Goal: Ask a question

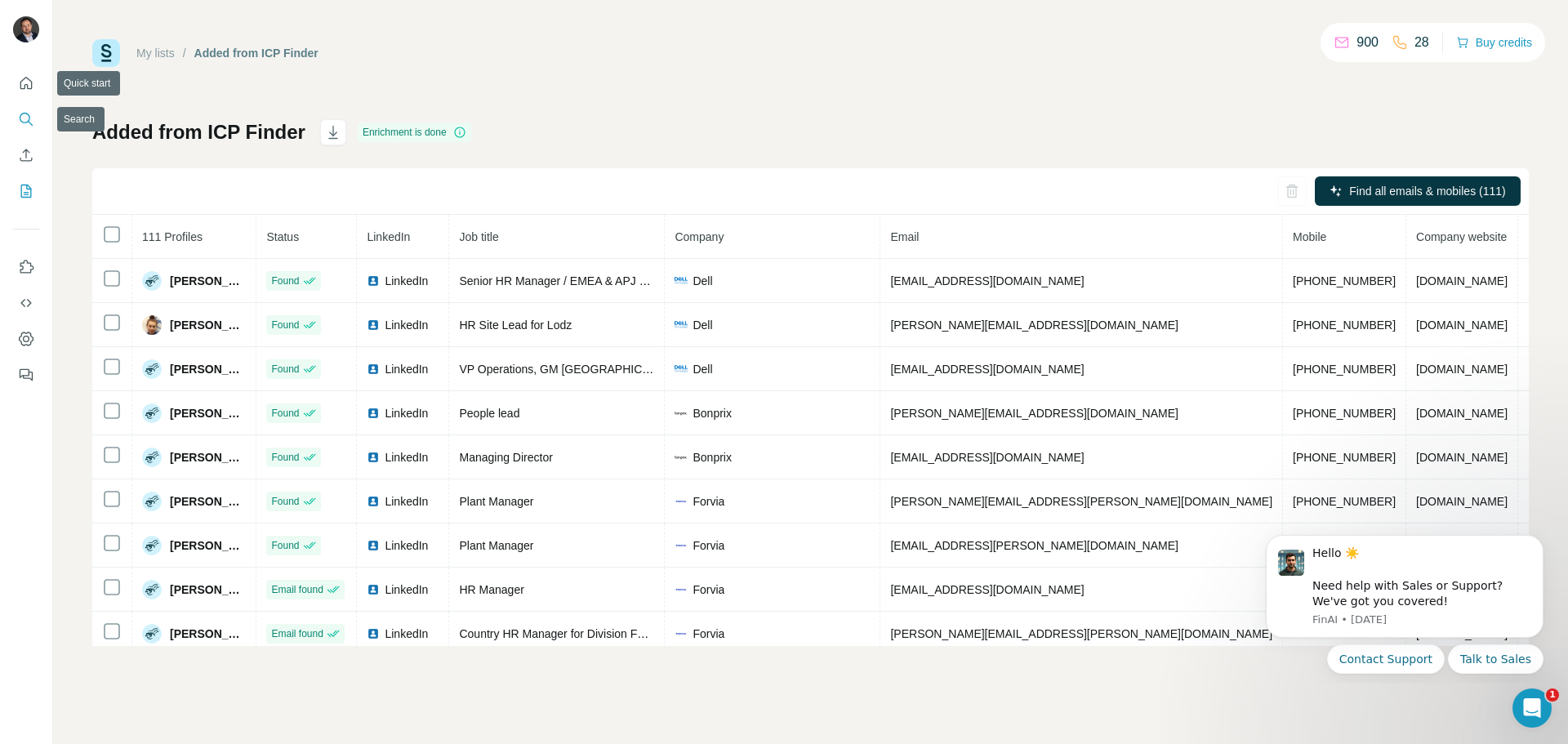
click at [27, 111] on button "Search" at bounding box center [26, 119] width 26 height 30
click at [24, 117] on icon "Search" at bounding box center [26, 119] width 16 height 16
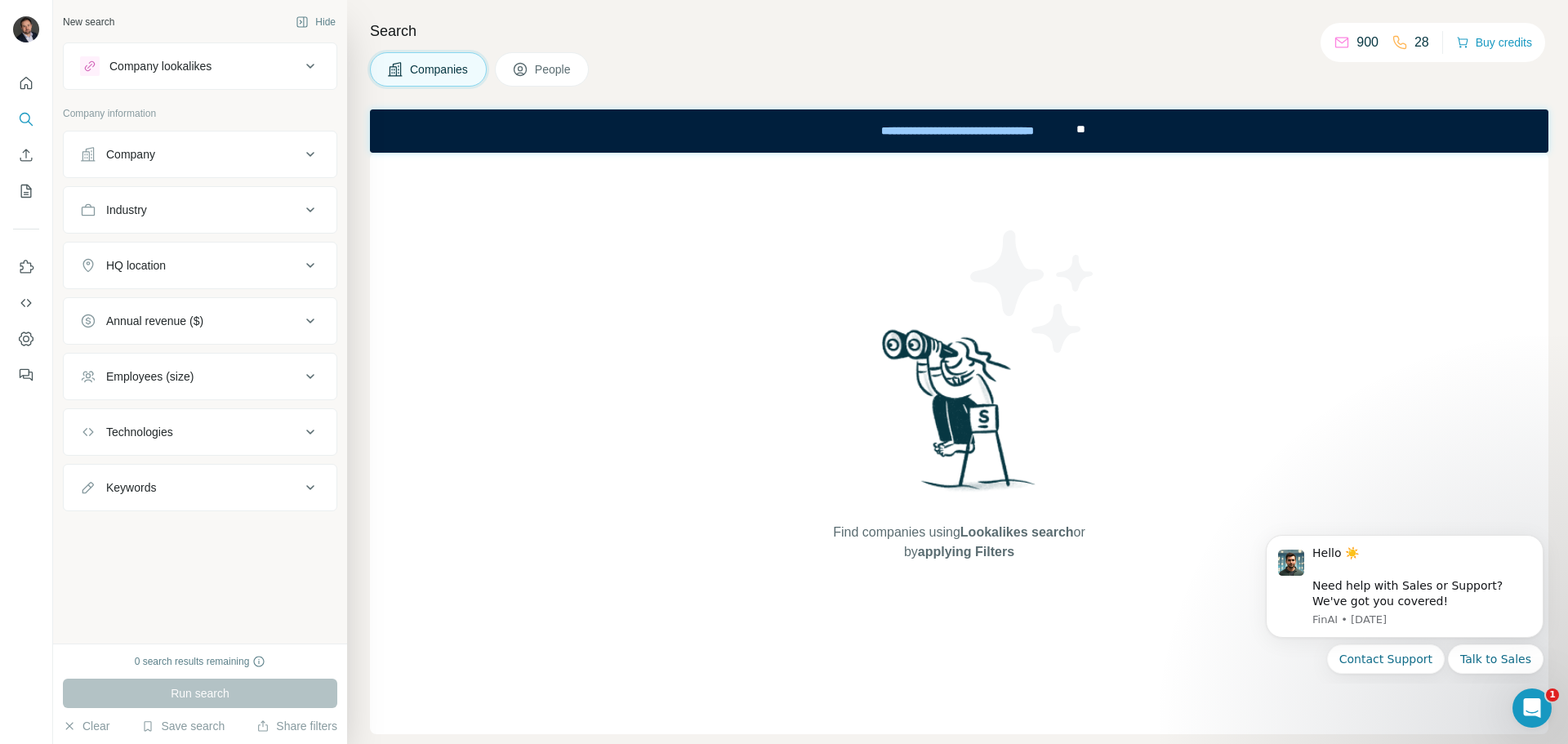
click at [221, 260] on div "HQ location" at bounding box center [190, 265] width 220 height 16
click at [234, 312] on input "text" at bounding box center [200, 306] width 240 height 30
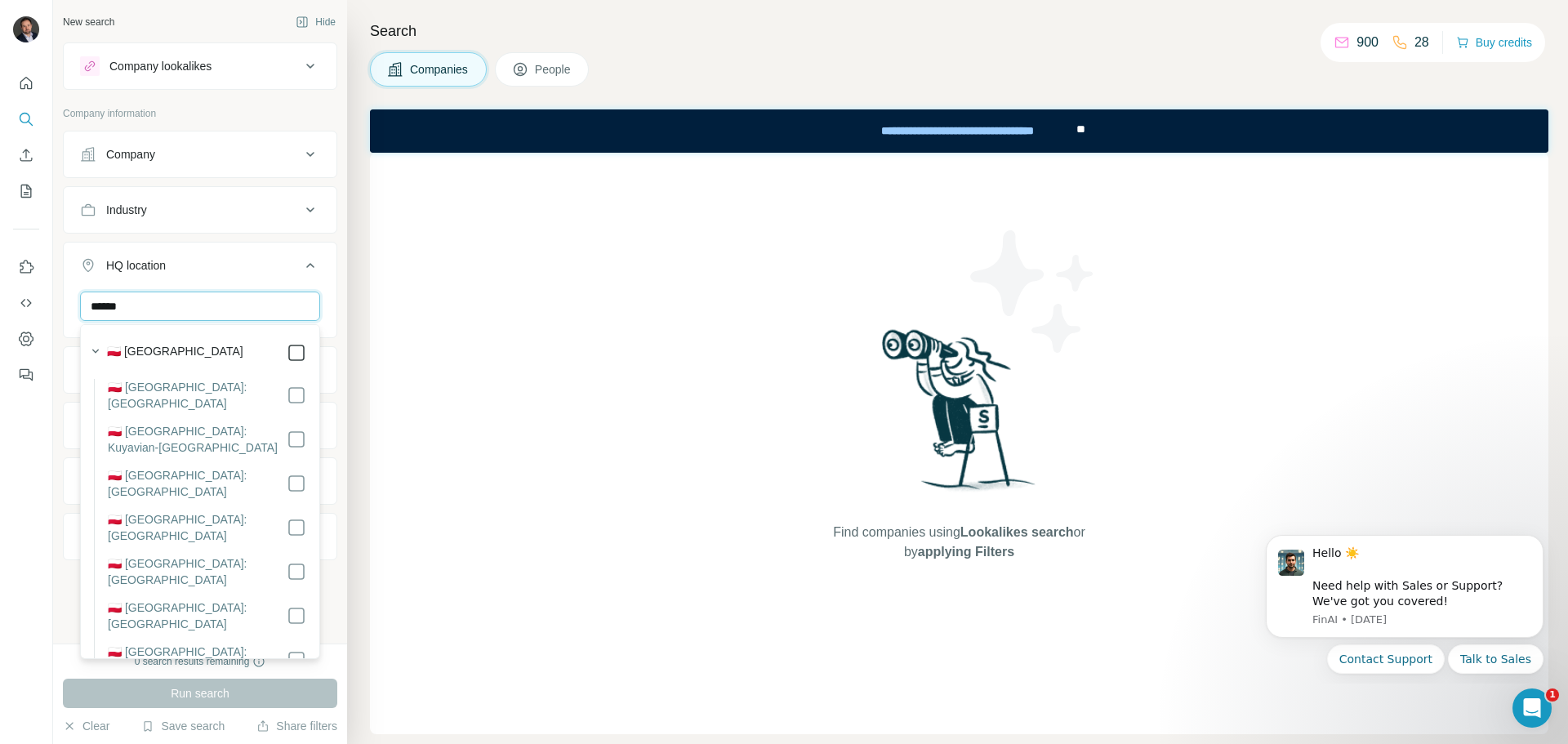
type input "******"
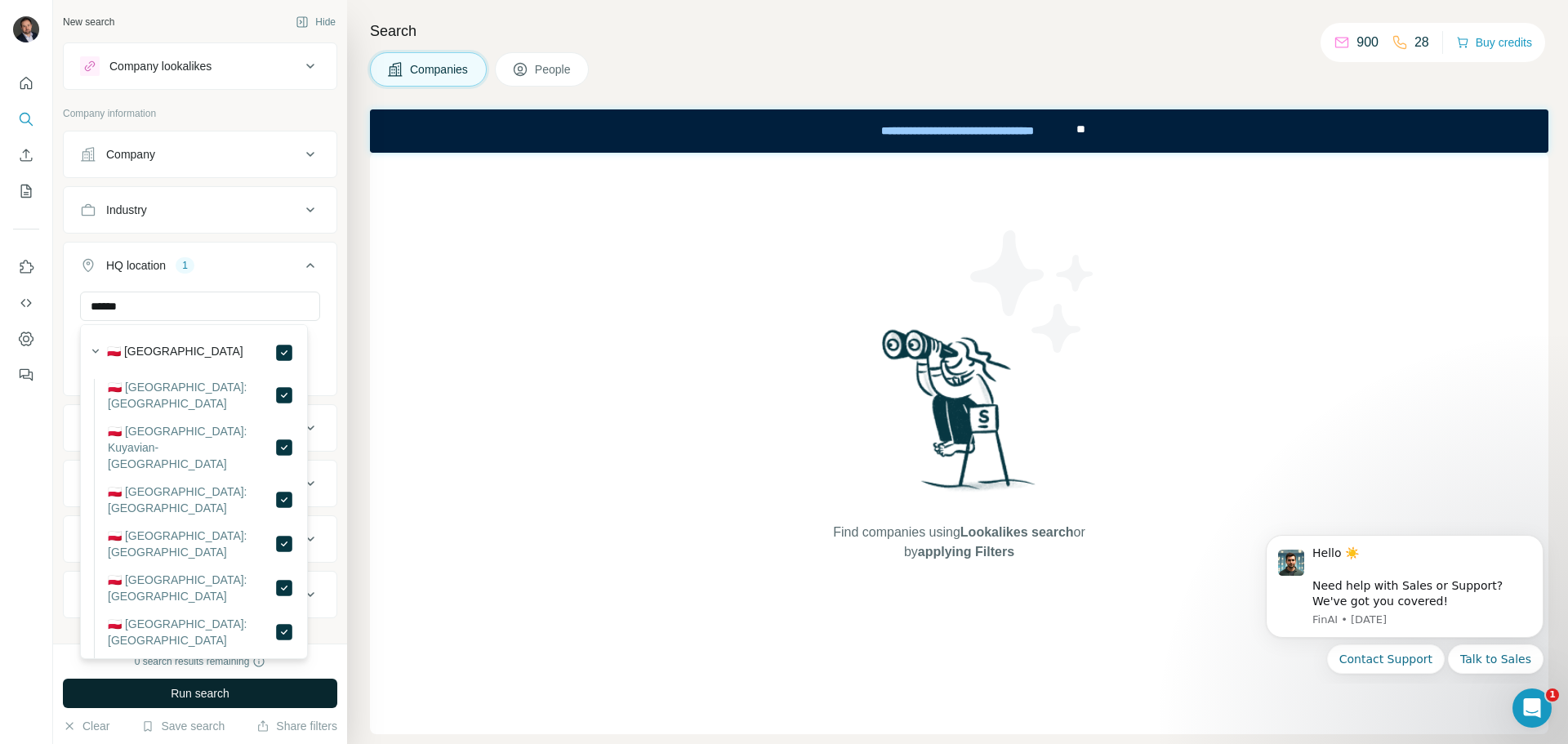
click at [226, 692] on span "Run search" at bounding box center [200, 693] width 59 height 16
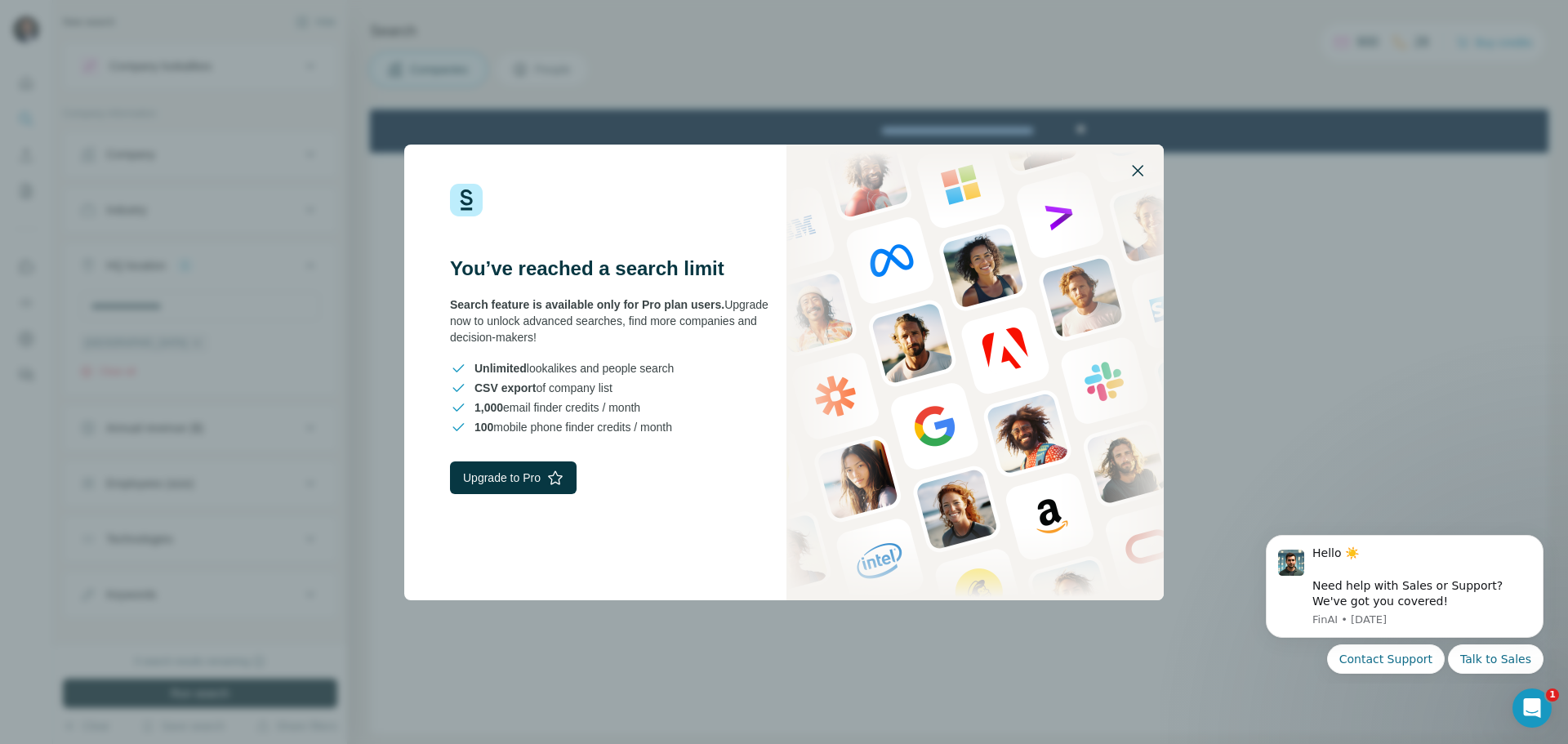
click at [1134, 169] on icon "button" at bounding box center [1138, 171] width 20 height 20
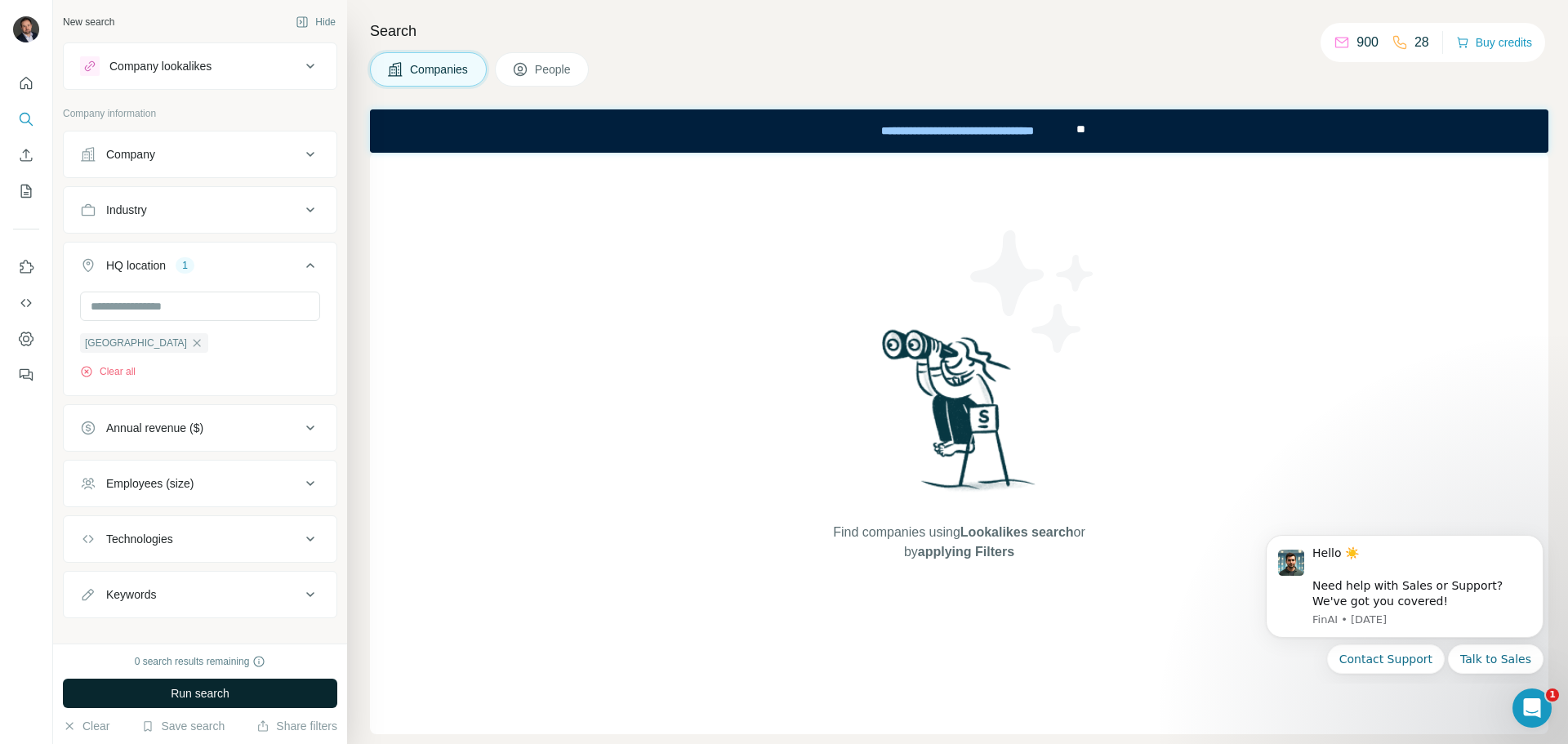
click at [534, 66] on button "People" at bounding box center [541, 70] width 94 height 34
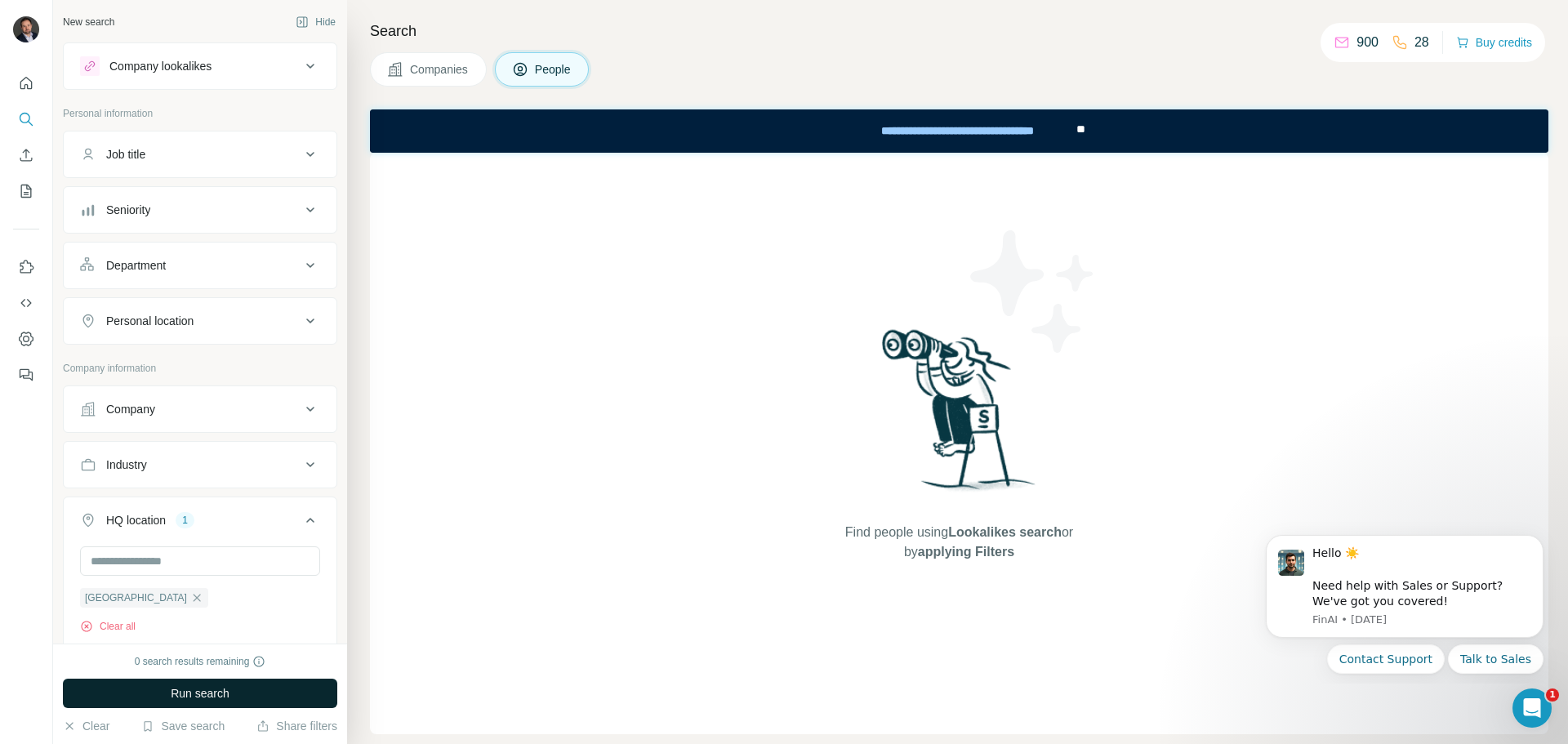
click at [156, 328] on div "Personal location" at bounding box center [150, 320] width 88 height 16
click at [169, 361] on input "text" at bounding box center [200, 361] width 240 height 30
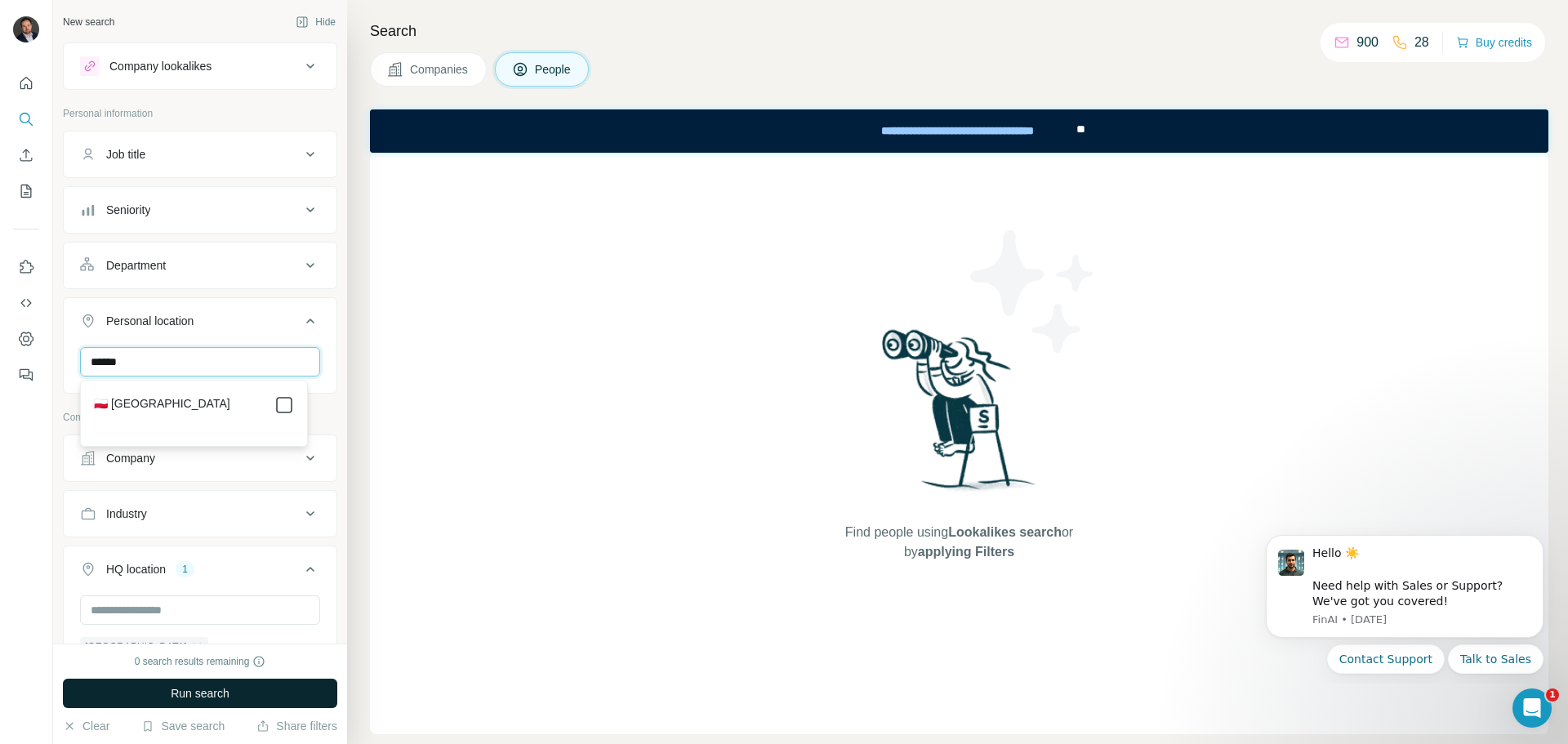
type input "******"
click at [230, 685] on span "Run search" at bounding box center [200, 693] width 59 height 16
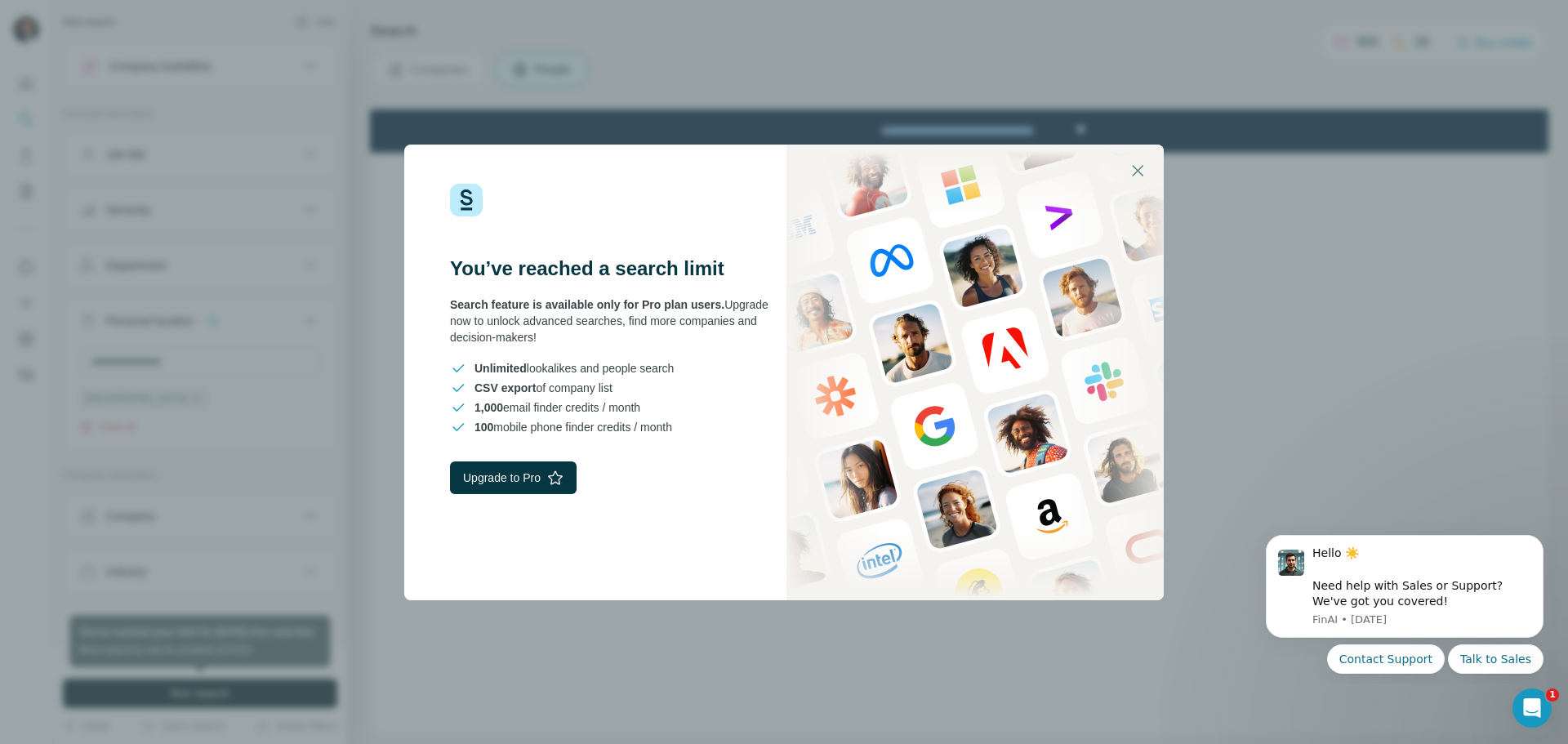
click at [1144, 163] on icon "button" at bounding box center [1138, 171] width 20 height 20
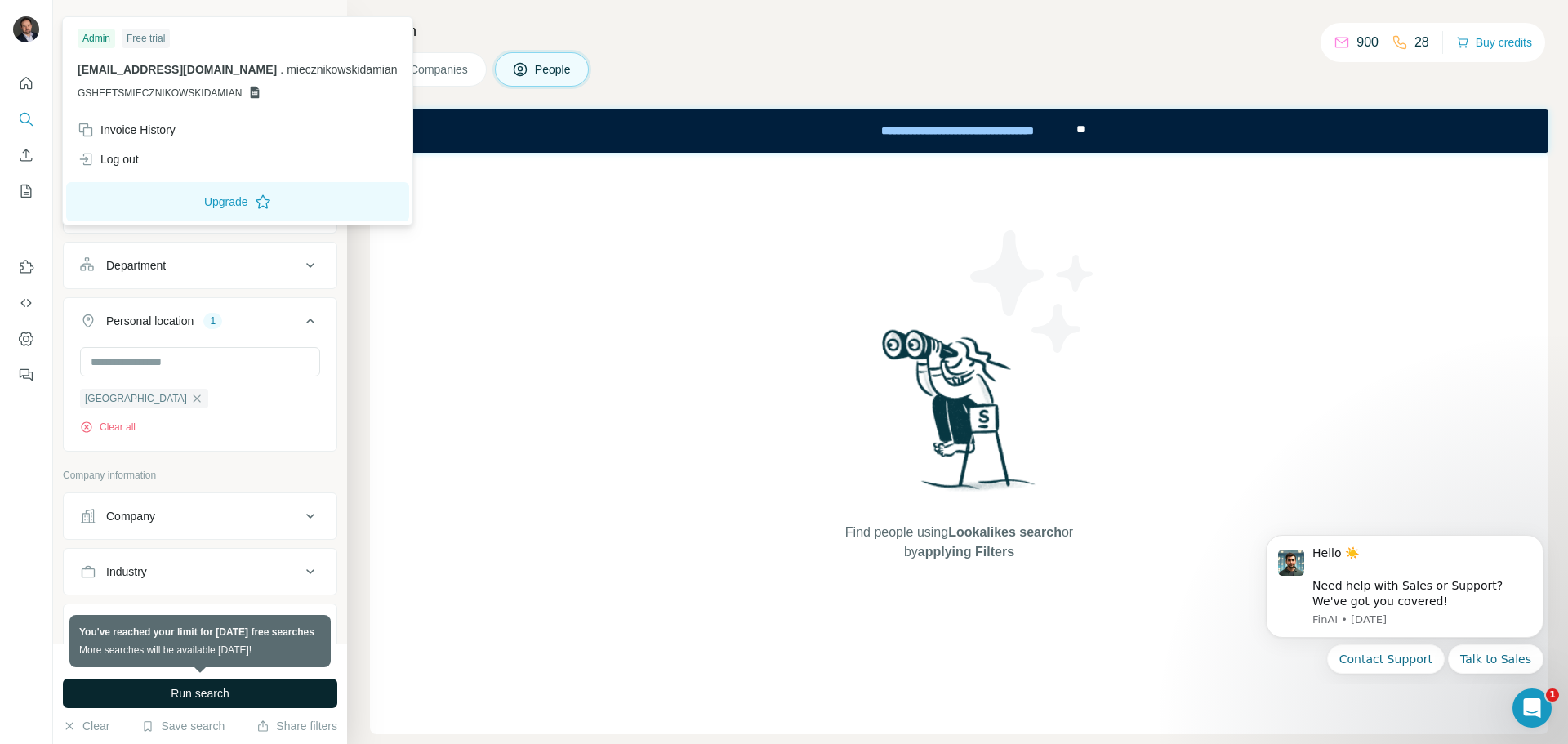
click at [20, 36] on img at bounding box center [26, 29] width 26 height 26
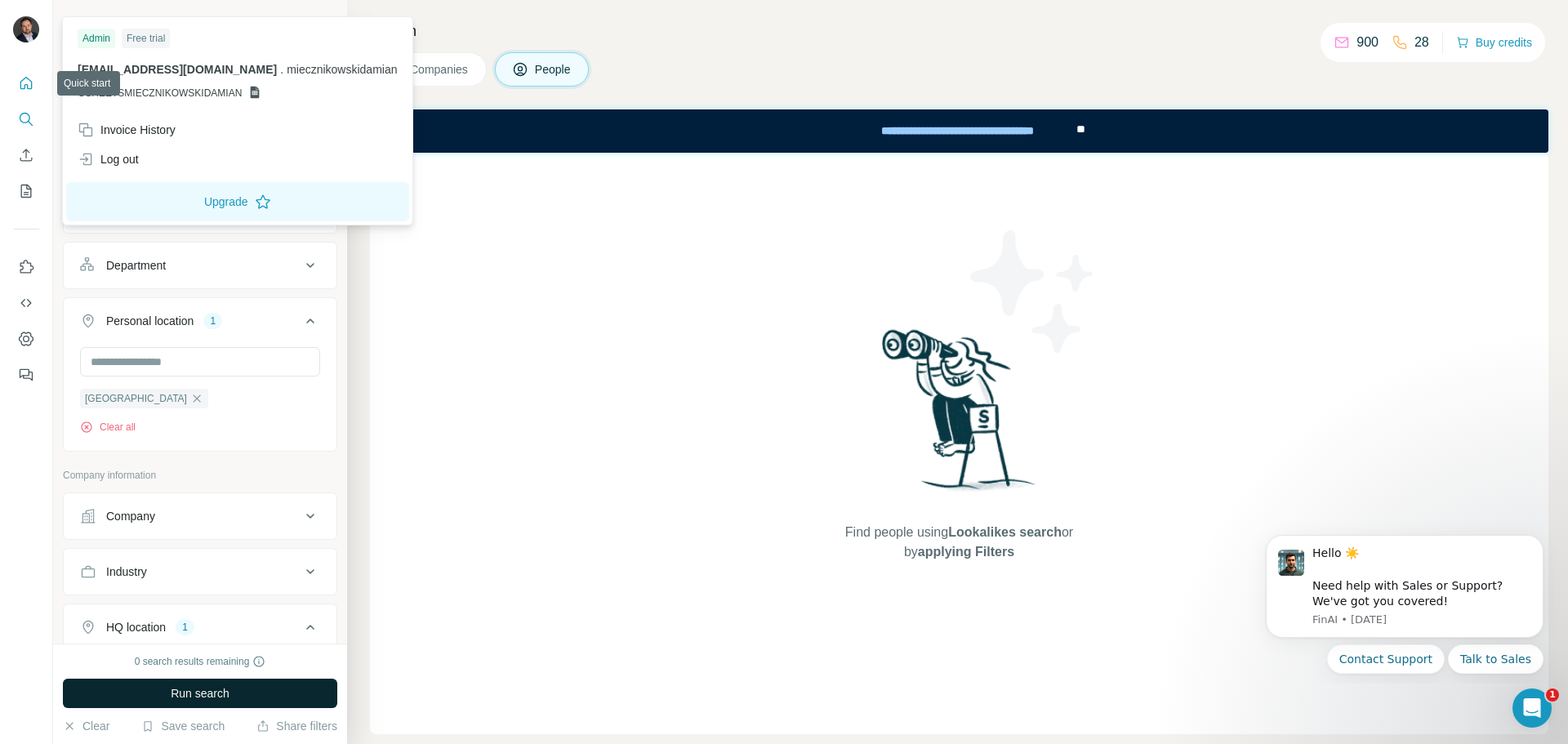
click at [25, 79] on icon "Quick start" at bounding box center [26, 83] width 12 height 12
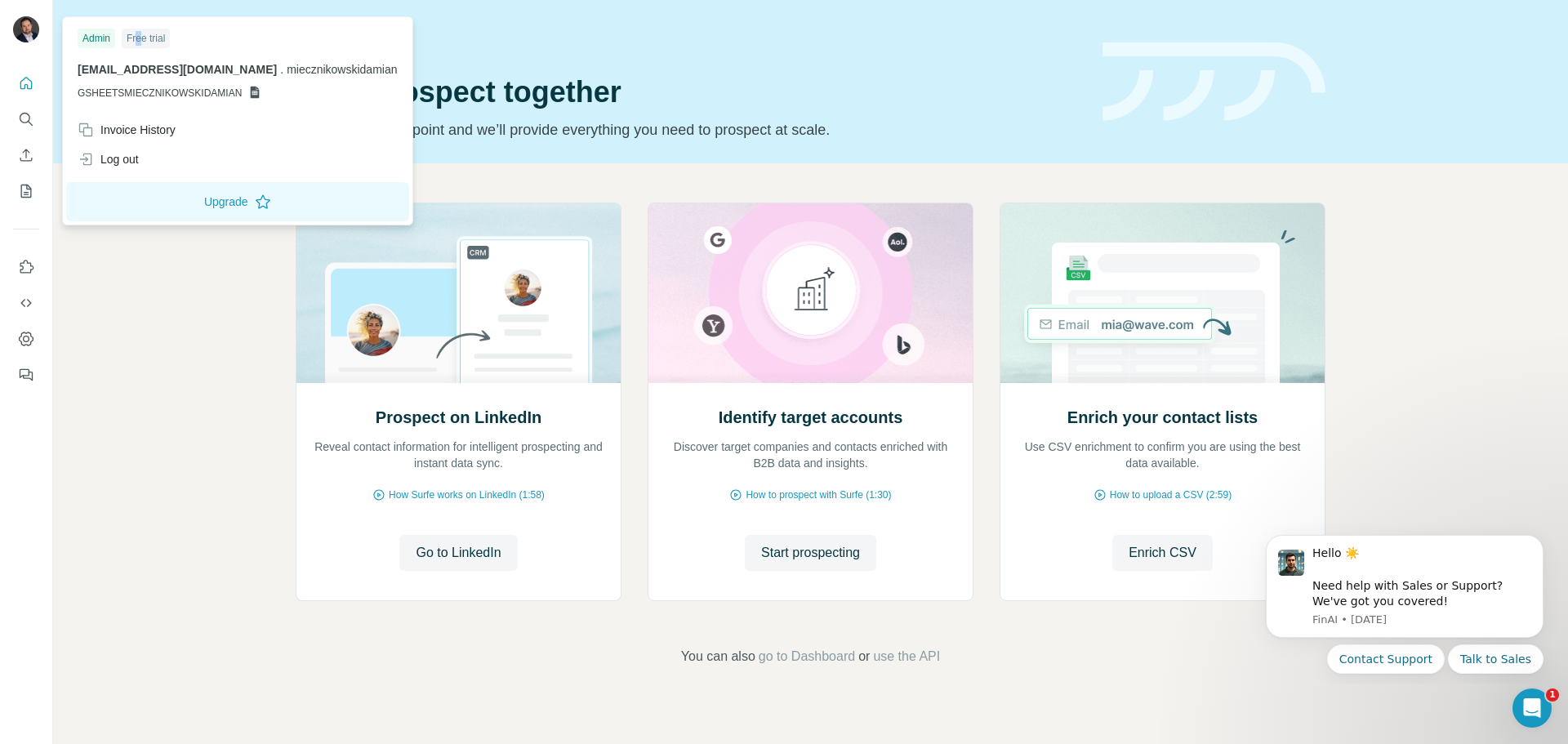
click at [140, 37] on div "Free trial" at bounding box center [146, 38] width 49 height 20
click at [98, 34] on div "Admin" at bounding box center [95, 38] width 37 height 20
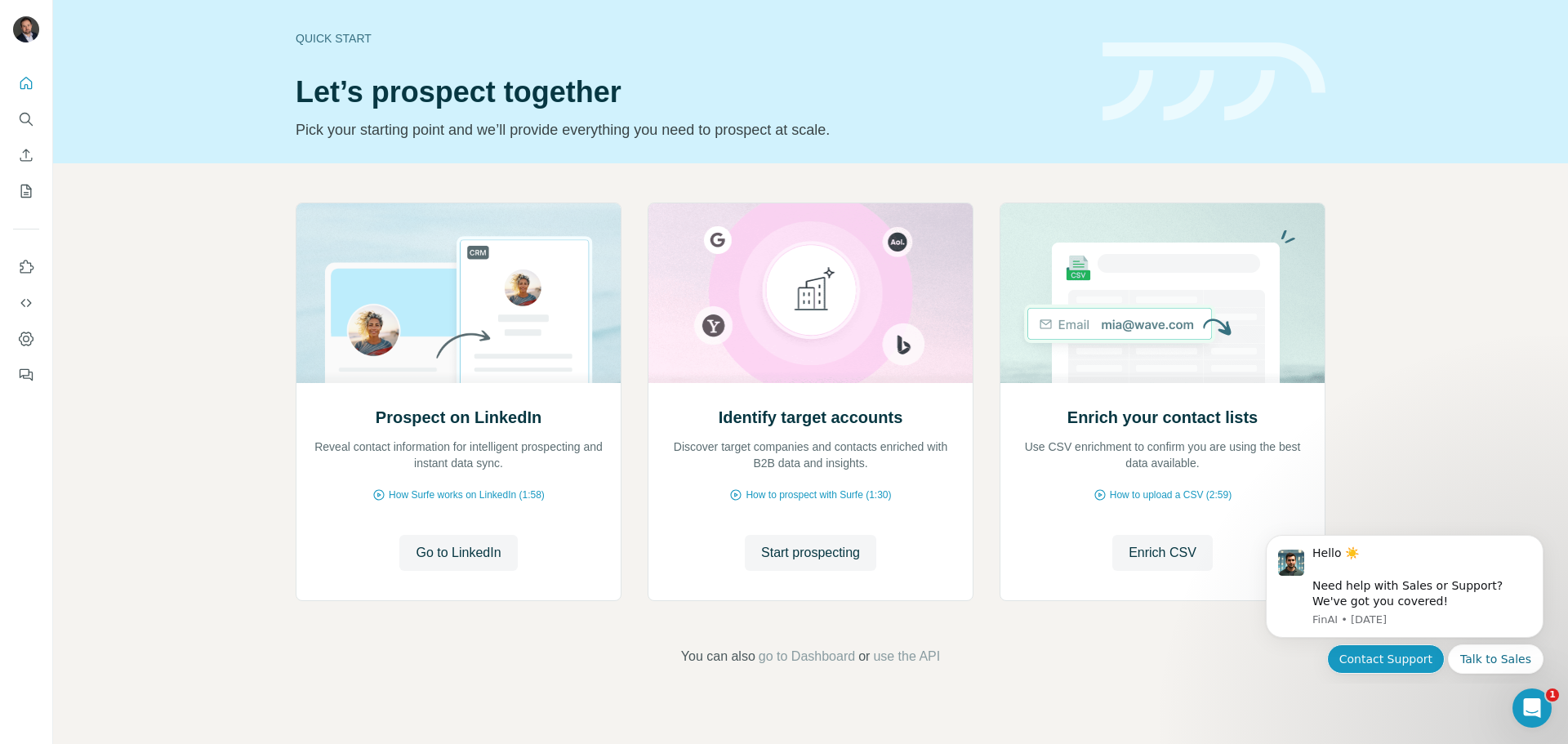
click at [1410, 656] on button "Contact Support" at bounding box center [1386, 658] width 117 height 30
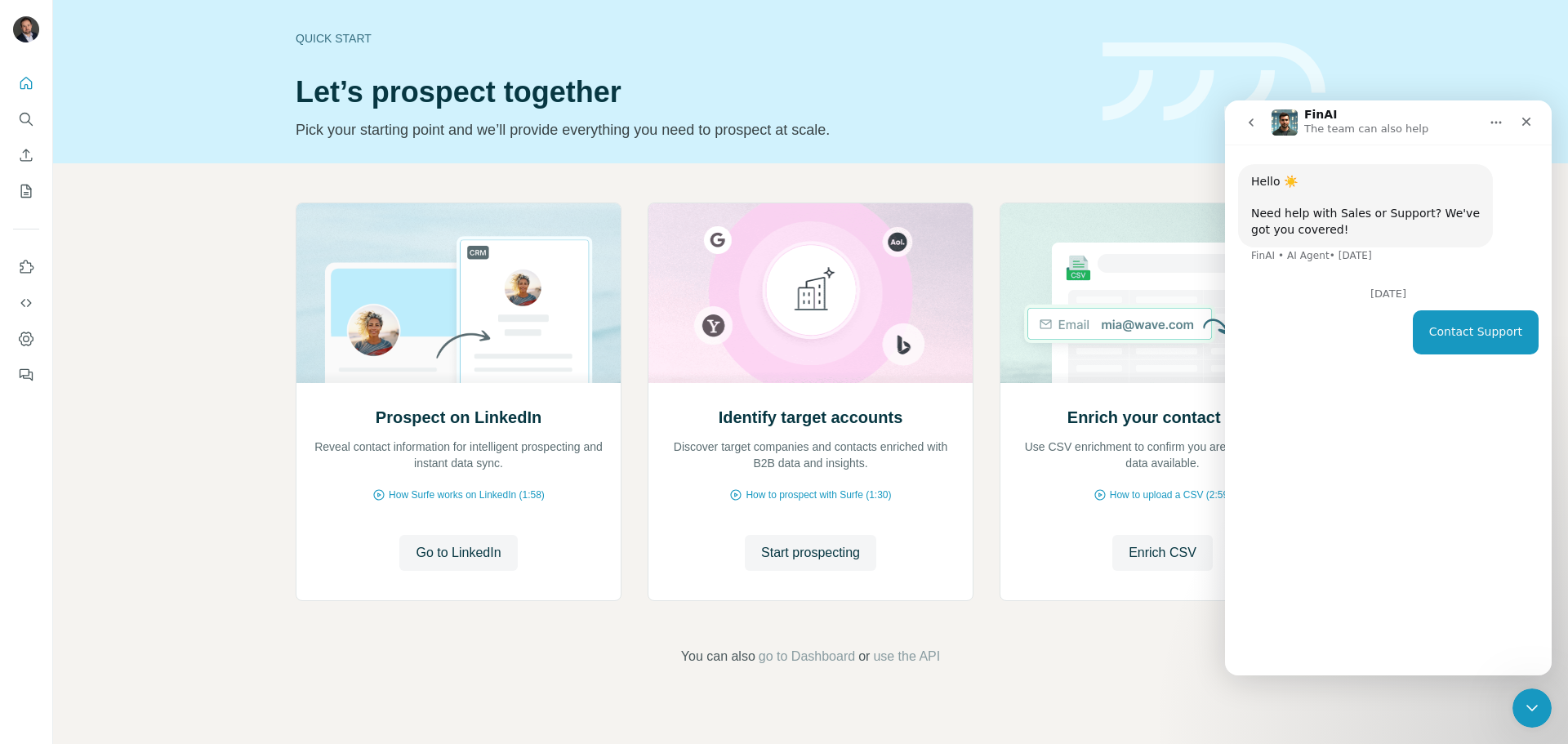
click at [1362, 624] on div "Hello ☀️ ​ Need help with Sales or Support? We've got you covered! [GEOGRAPHIC_…" at bounding box center [1388, 403] width 327 height 516
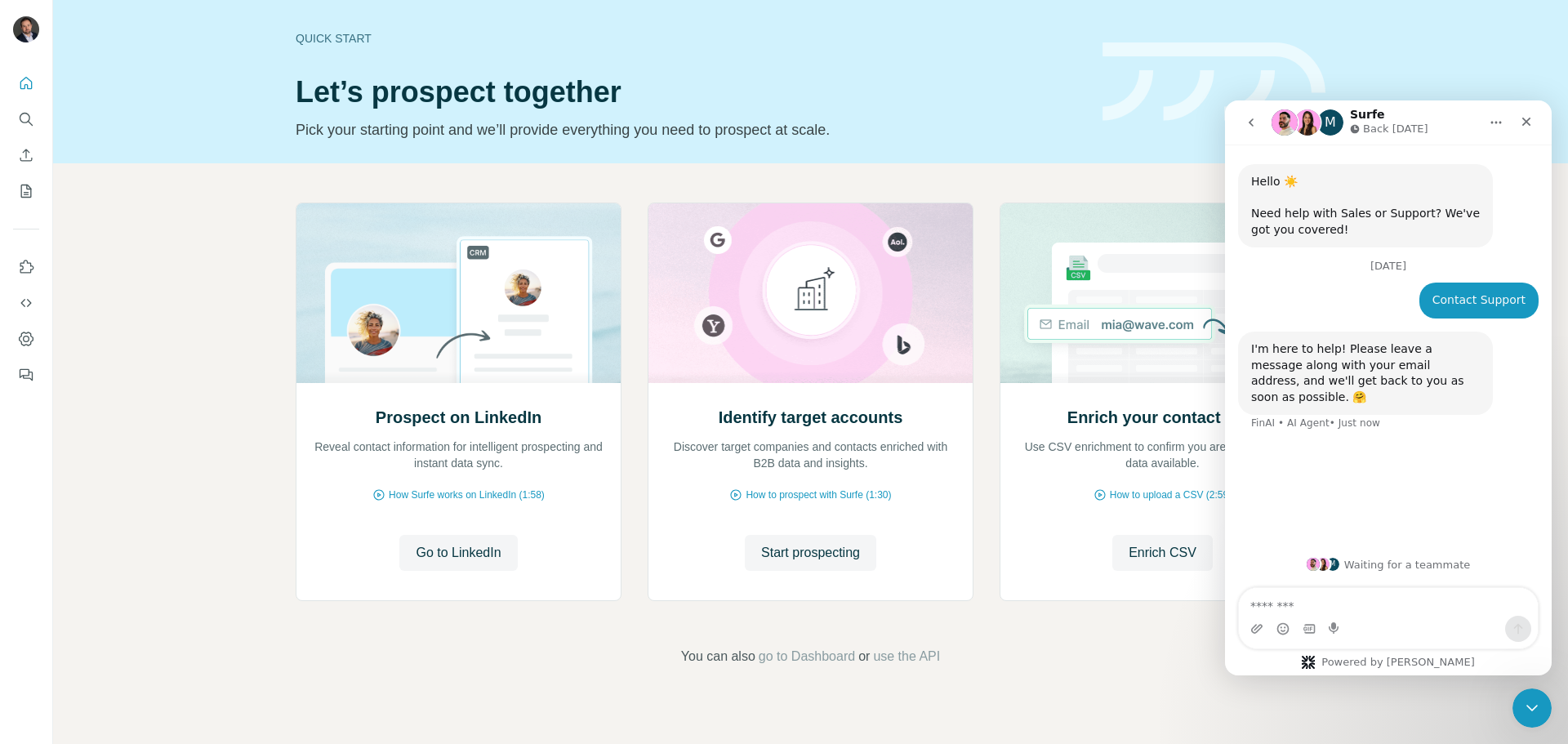
click at [1334, 613] on textarea "Message…" at bounding box center [1389, 601] width 299 height 28
type textarea "**********"
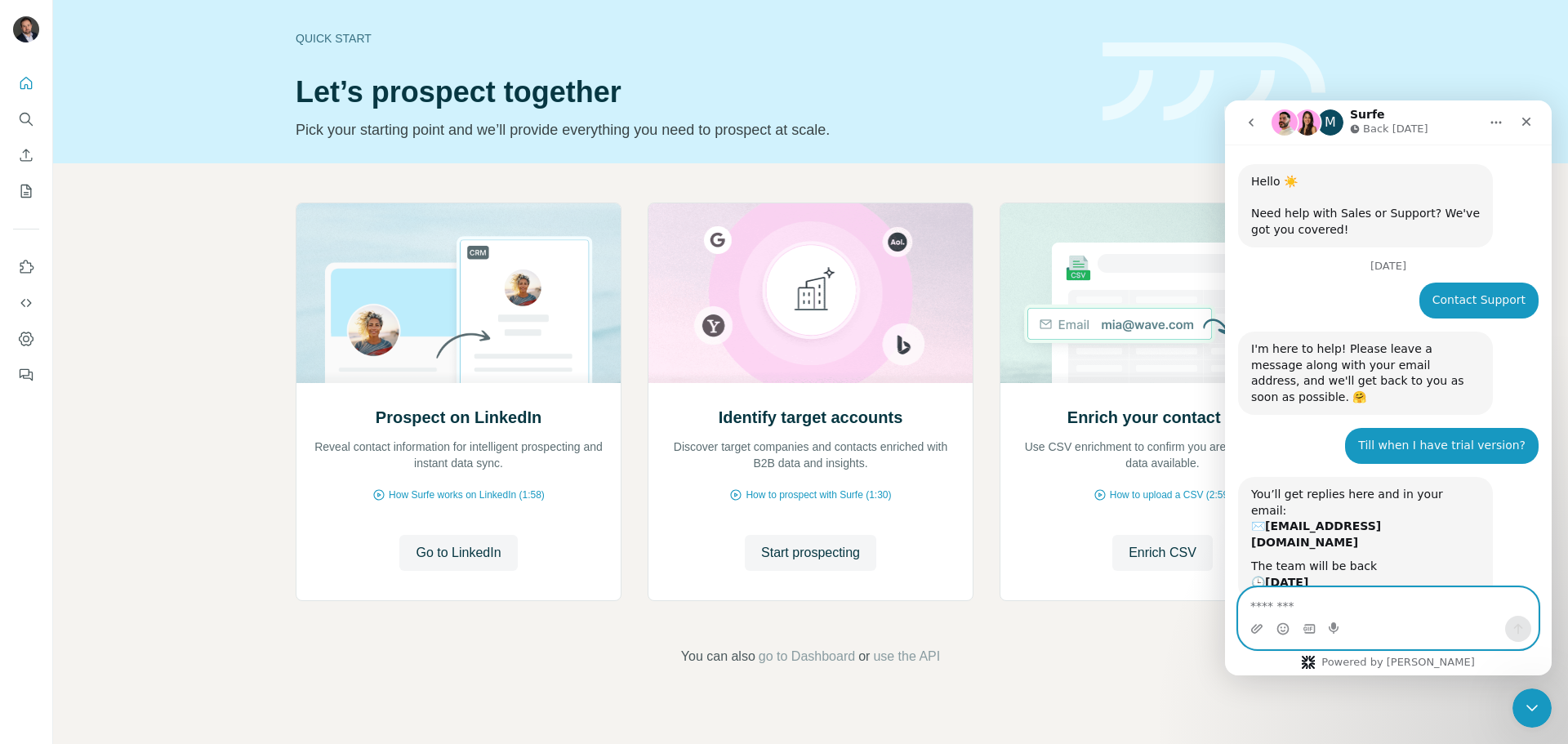
scroll to position [45, 0]
